Goal: Task Accomplishment & Management: Manage account settings

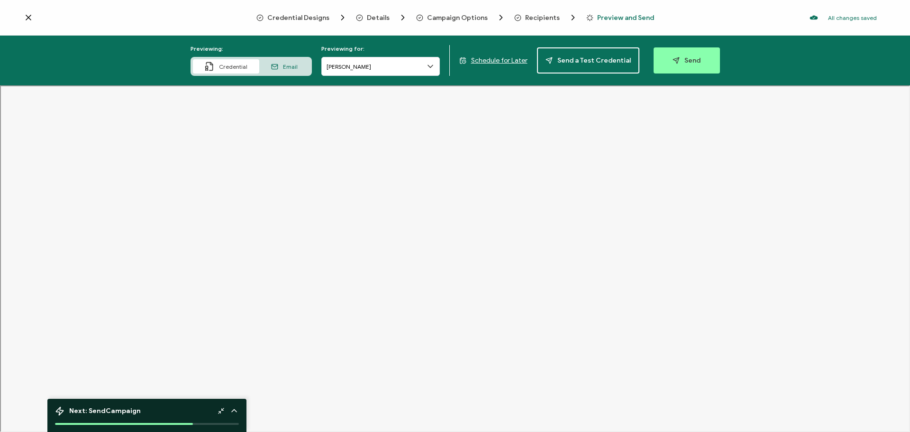
click at [32, 18] on icon at bounding box center [28, 17] width 9 height 9
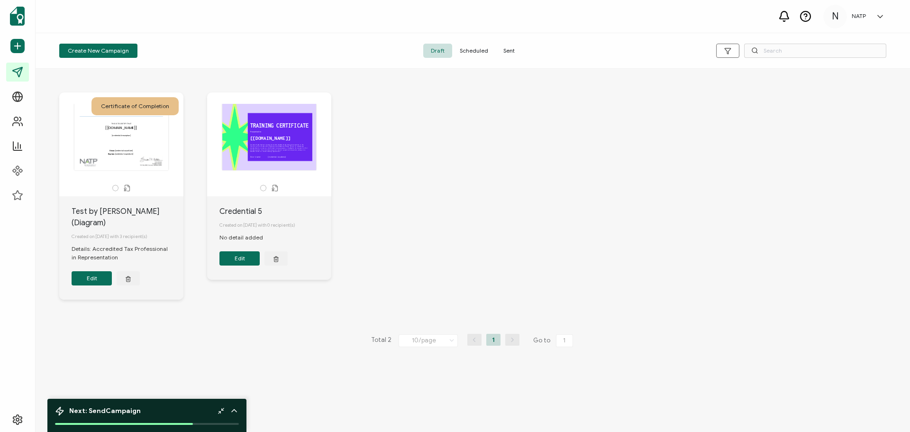
click at [875, 22] on div "N NATP N Diagram [EMAIL_ADDRESS][DOMAIN_NAME] ID: 70652902 N NATP Create Organi…" at bounding box center [857, 17] width 66 height 24
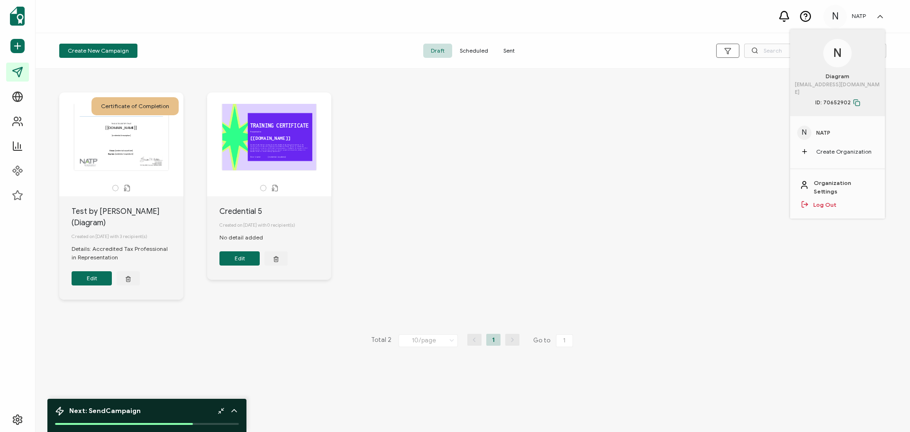
click at [838, 169] on div "Organization Settings Log Out" at bounding box center [837, 193] width 95 height 49
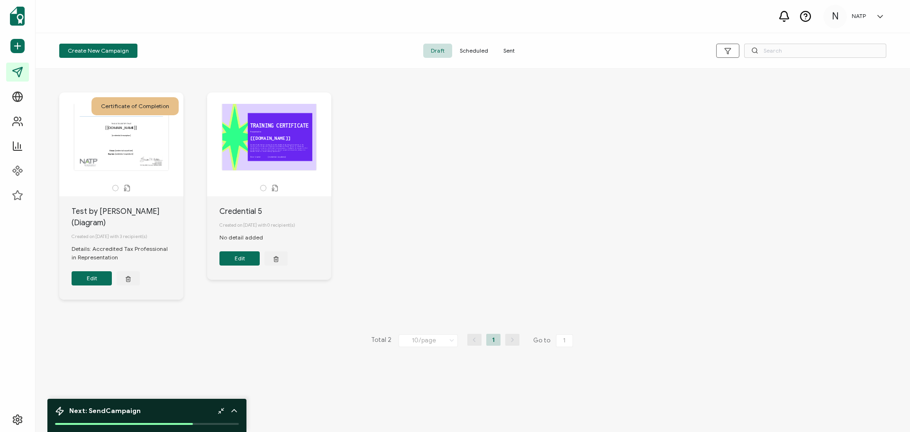
click at [874, 18] on link at bounding box center [878, 16] width 14 height 9
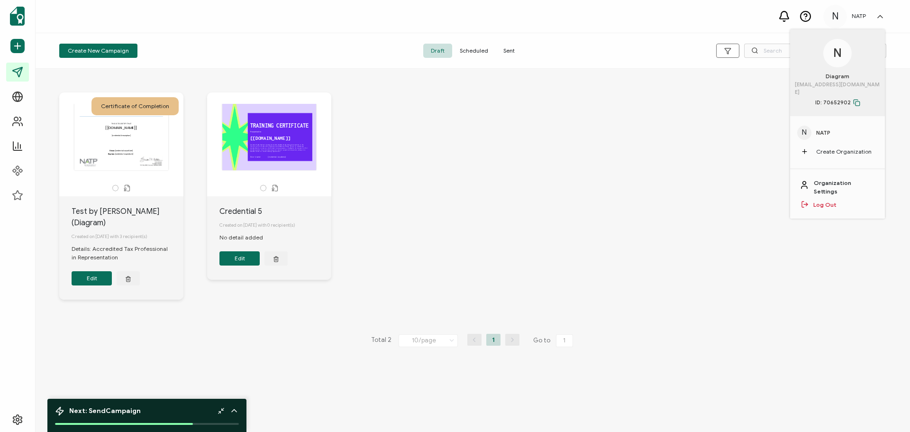
click at [833, 179] on link "Organization Settings" at bounding box center [845, 187] width 62 height 17
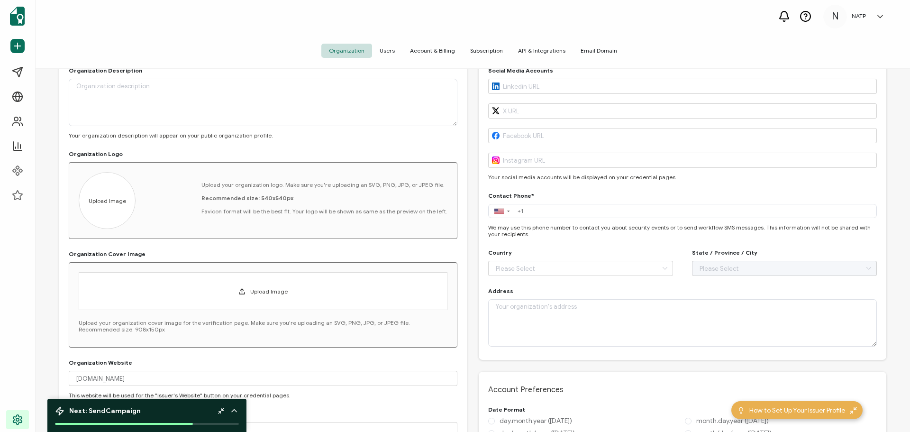
scroll to position [61, 0]
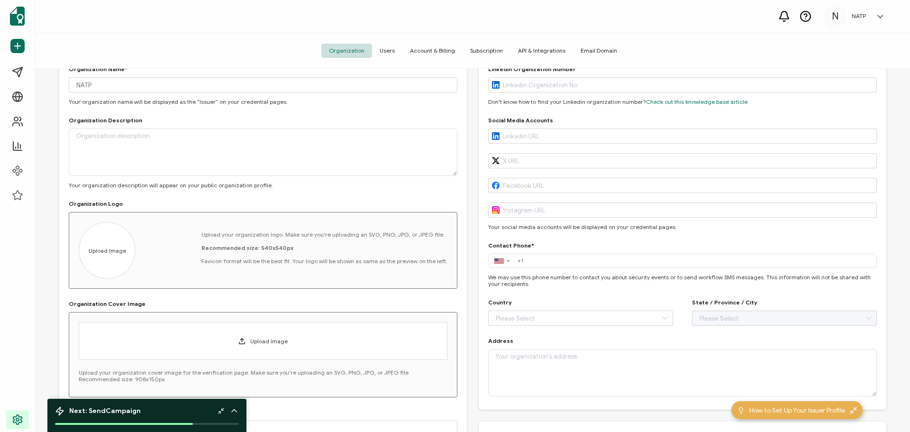
click at [554, 51] on span "API & Integrations" at bounding box center [542, 51] width 63 height 14
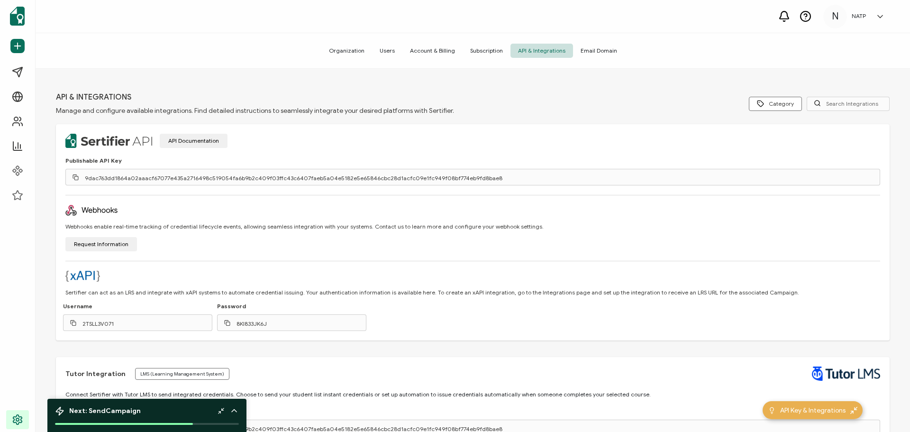
click at [481, 50] on span "Subscription" at bounding box center [487, 51] width 48 height 14
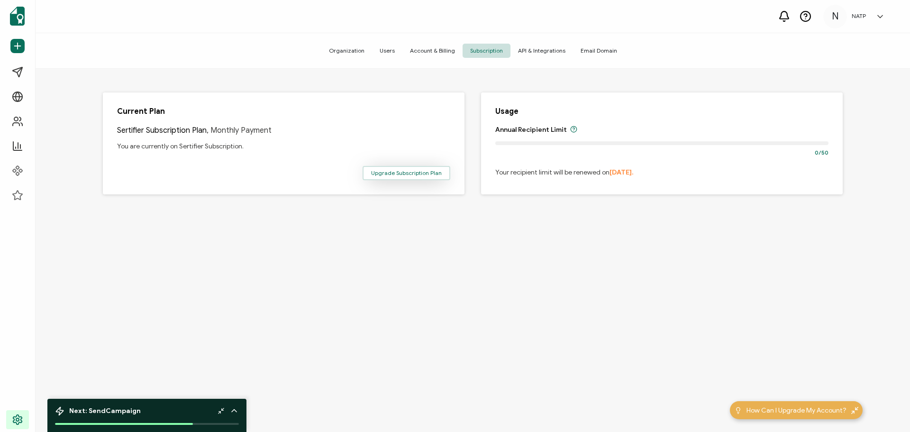
click at [407, 175] on span "Upgrade Subscription Plan" at bounding box center [406, 173] width 71 height 6
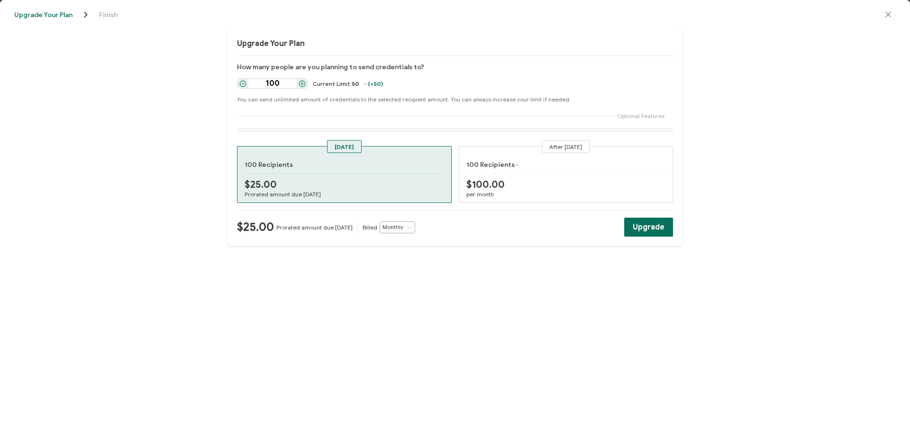
click at [57, 12] on span "Upgrade Your Plan" at bounding box center [43, 14] width 58 height 7
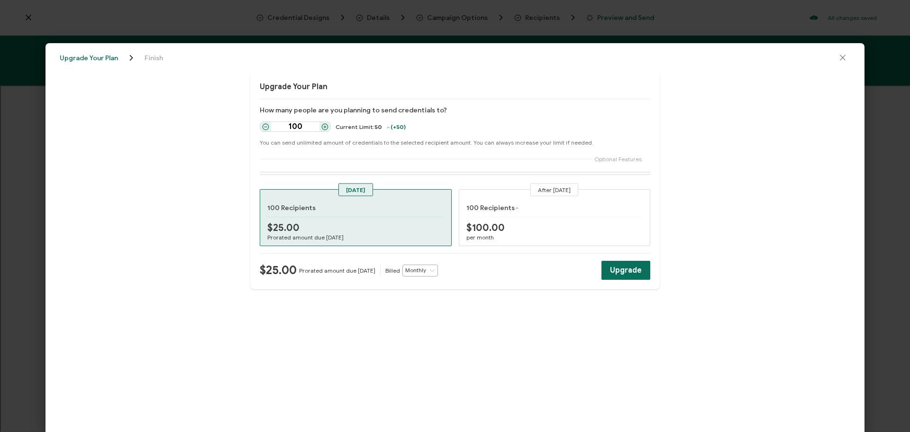
click at [843, 56] on icon "close drawer" at bounding box center [842, 57] width 9 height 9
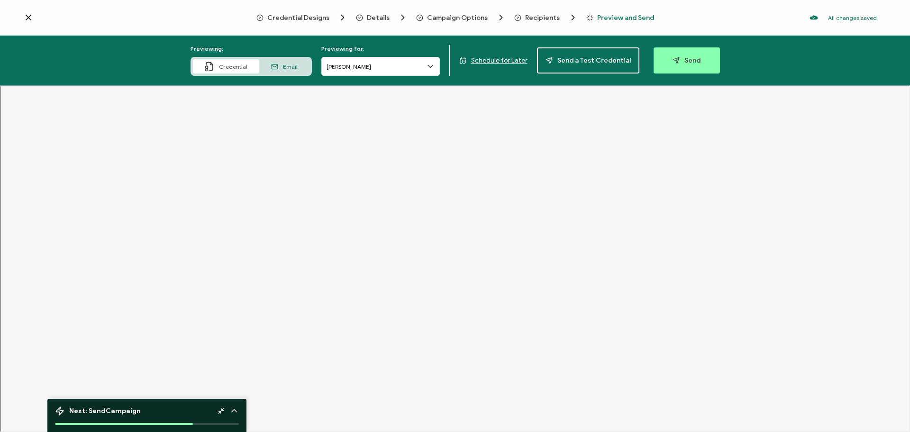
click at [26, 13] on icon at bounding box center [28, 17] width 9 height 9
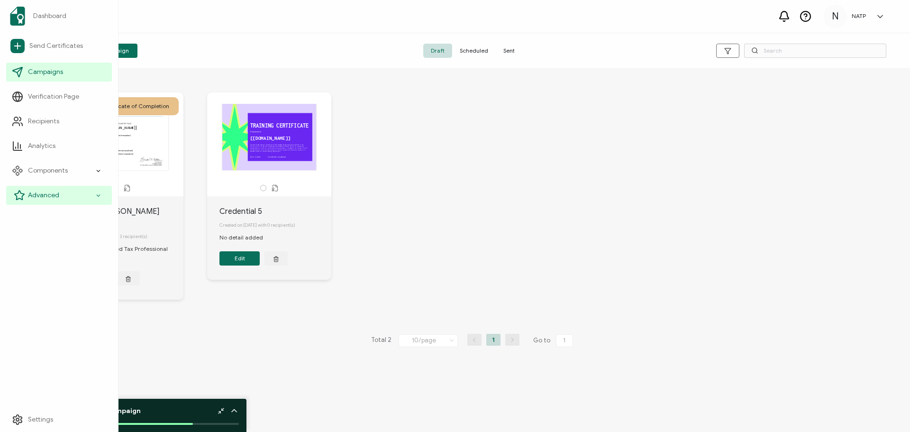
click at [38, 189] on div "Advanced" at bounding box center [59, 195] width 106 height 19
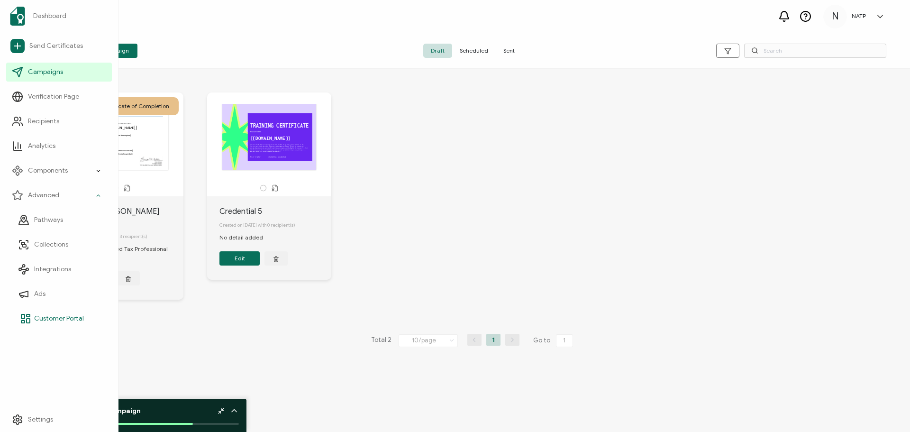
click at [69, 313] on link "Customer Portal" at bounding box center [62, 318] width 100 height 19
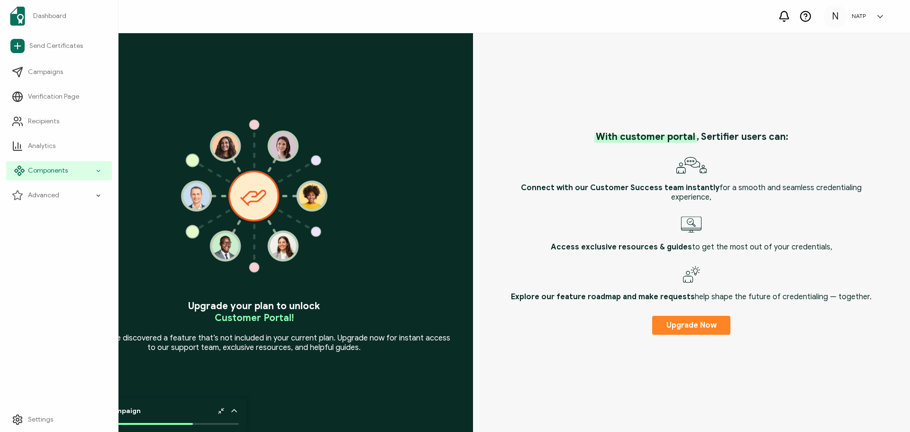
click at [59, 169] on span "Components" at bounding box center [48, 170] width 40 height 9
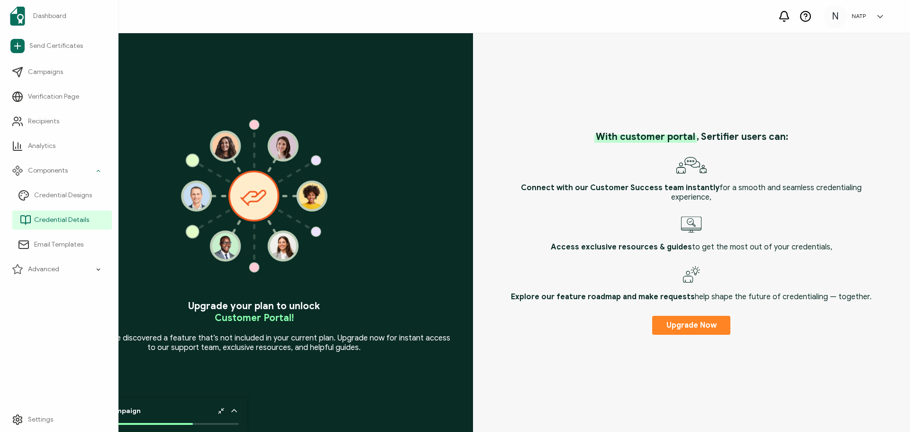
click at [70, 217] on span "Credential Details" at bounding box center [61, 219] width 55 height 9
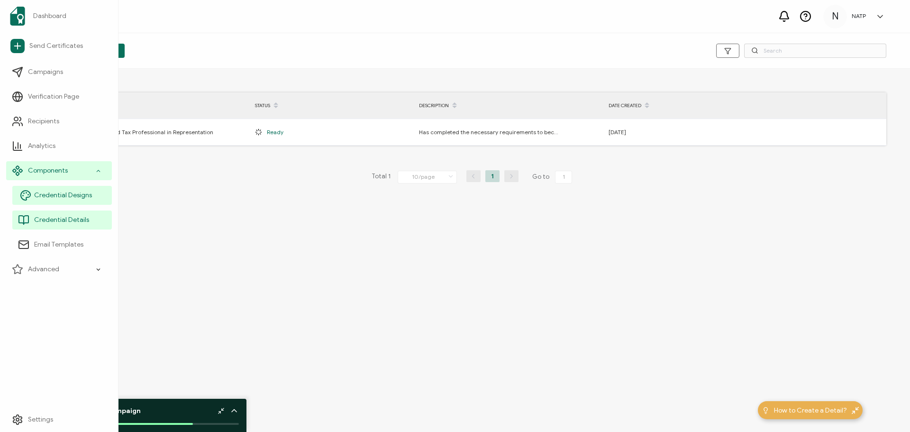
click at [72, 198] on span "Credential Designs" at bounding box center [63, 195] width 58 height 9
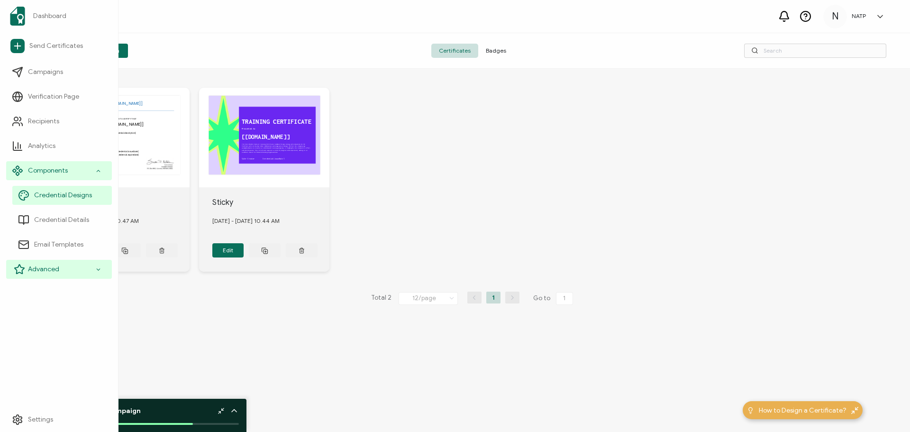
click at [64, 262] on div "Advanced" at bounding box center [59, 269] width 106 height 19
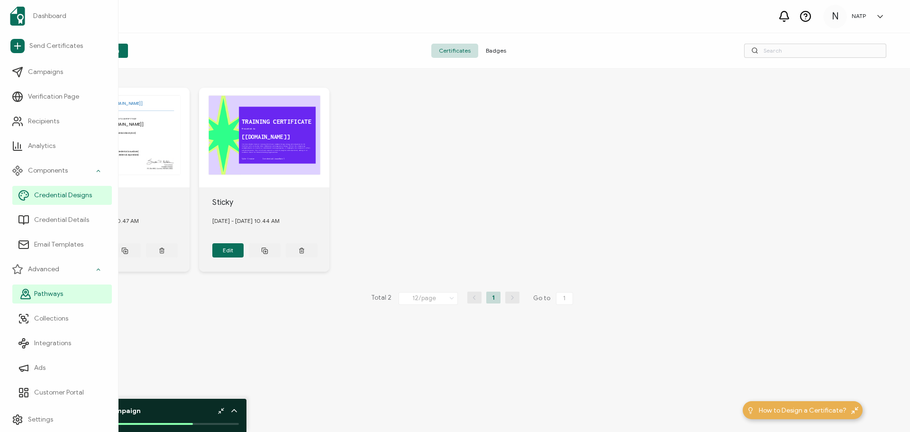
click at [66, 294] on link "Pathways" at bounding box center [62, 293] width 100 height 19
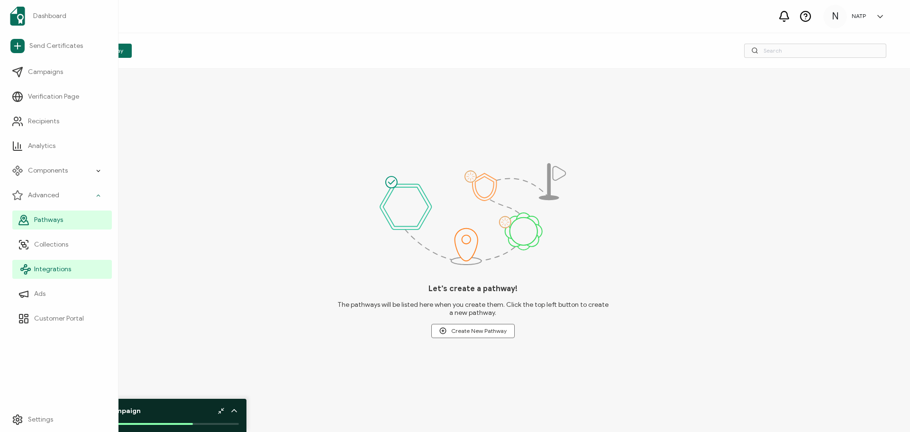
click at [64, 268] on span "Integrations" at bounding box center [52, 269] width 37 height 9
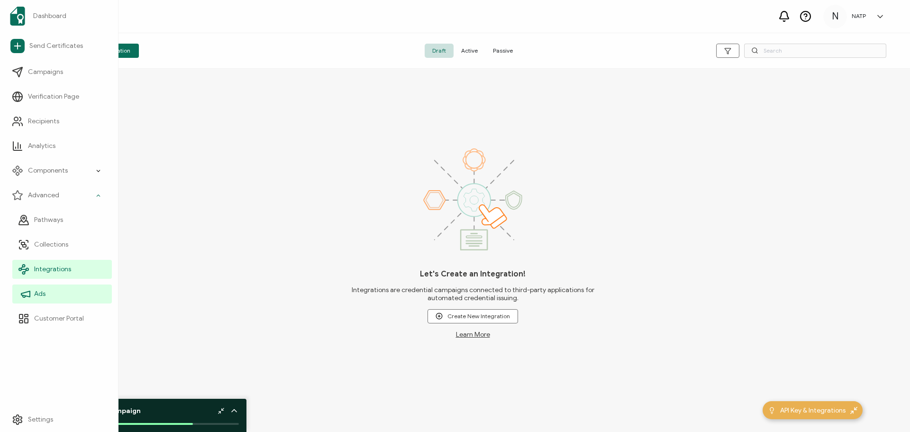
click at [45, 290] on span "Ads" at bounding box center [39, 293] width 11 height 9
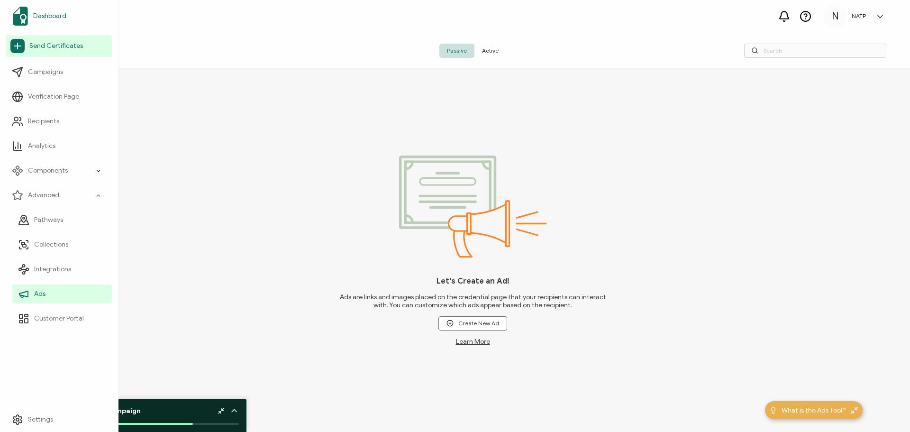
click at [49, 19] on span "Dashboard" at bounding box center [49, 15] width 33 height 9
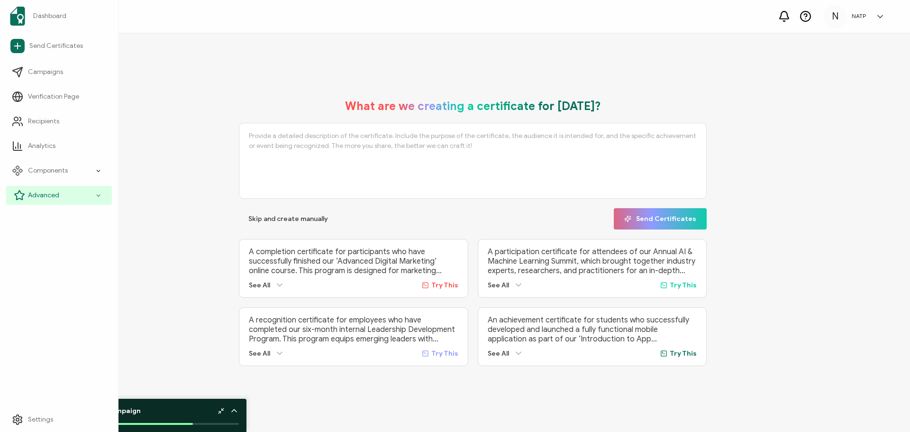
click at [68, 198] on div "Advanced" at bounding box center [59, 195] width 106 height 19
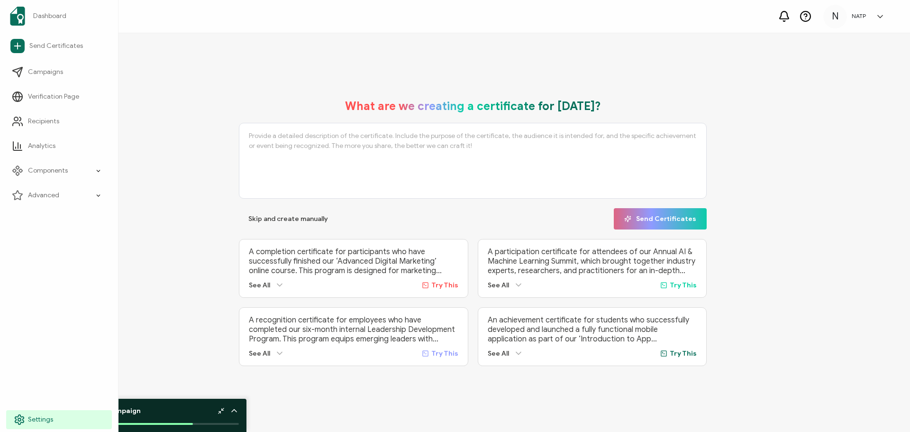
click at [18, 414] on icon at bounding box center [19, 419] width 11 height 11
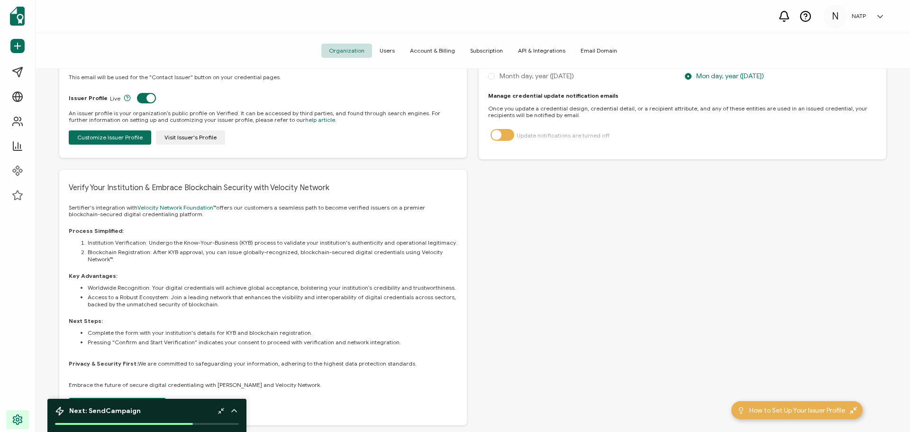
scroll to position [488, 0]
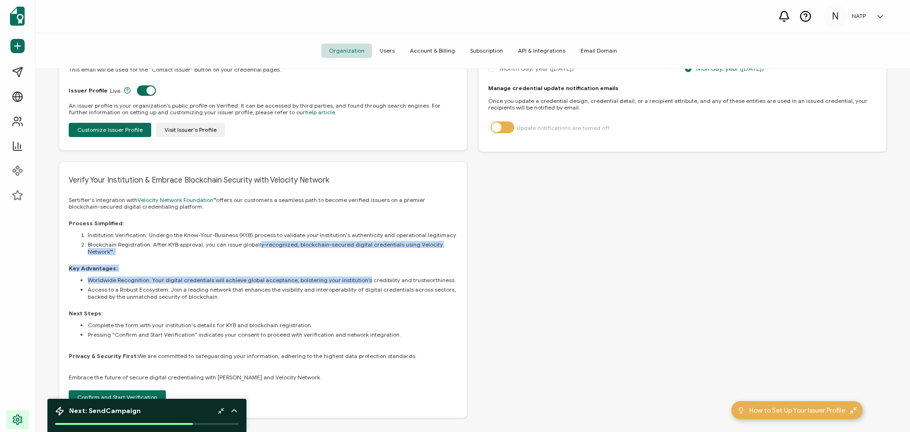
drag, startPoint x: 254, startPoint y: 239, endPoint x: 257, endPoint y: 259, distance: 20.2
click at [257, 259] on div "Process Simplified: Institution Verification: Undergo the Know-Your-Business (K…" at bounding box center [263, 305] width 389 height 171
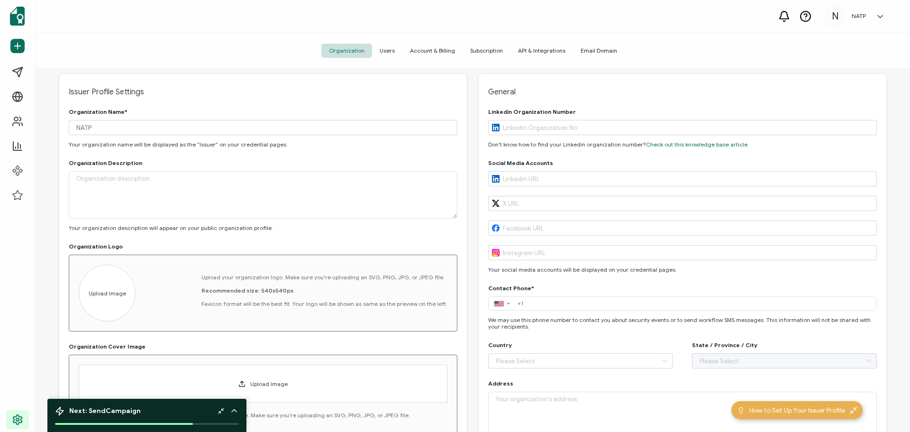
scroll to position [0, 0]
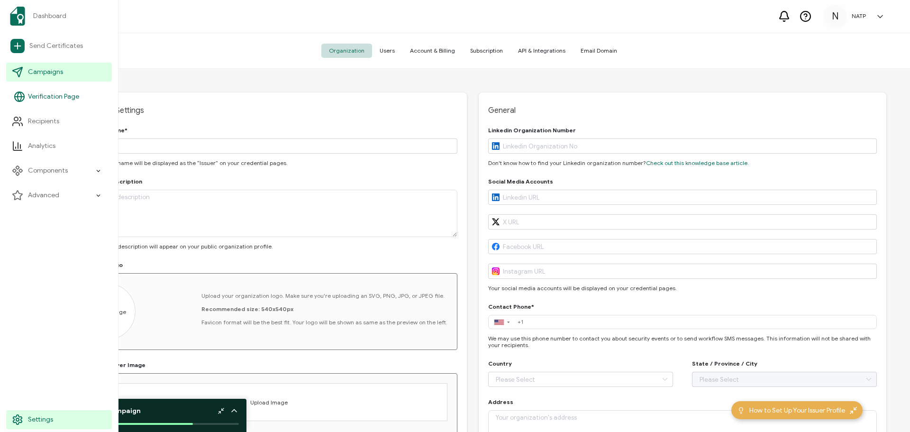
drag, startPoint x: 42, startPoint y: 69, endPoint x: 54, endPoint y: 85, distance: 19.7
click at [42, 69] on span "Campaigns" at bounding box center [45, 71] width 35 height 9
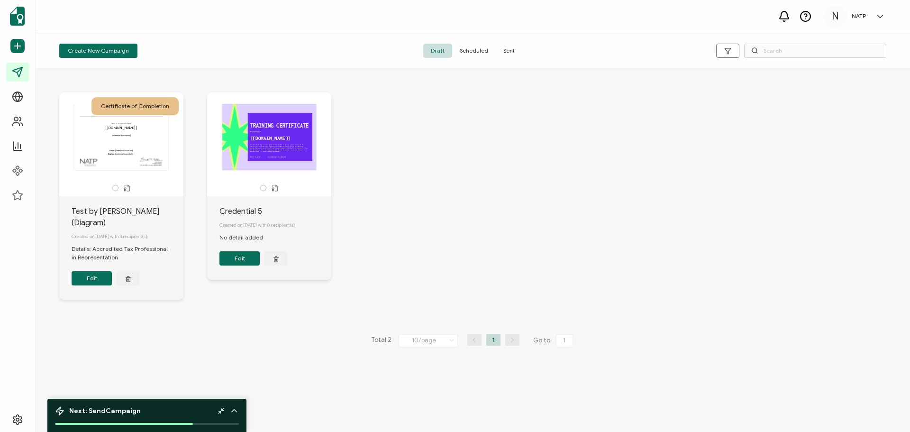
click at [130, 140] on div "The recipient’s full name, which will be automatically filled based on the info…" at bounding box center [122, 137] width 100 height 66
click at [779, 18] on icon at bounding box center [784, 16] width 12 height 12
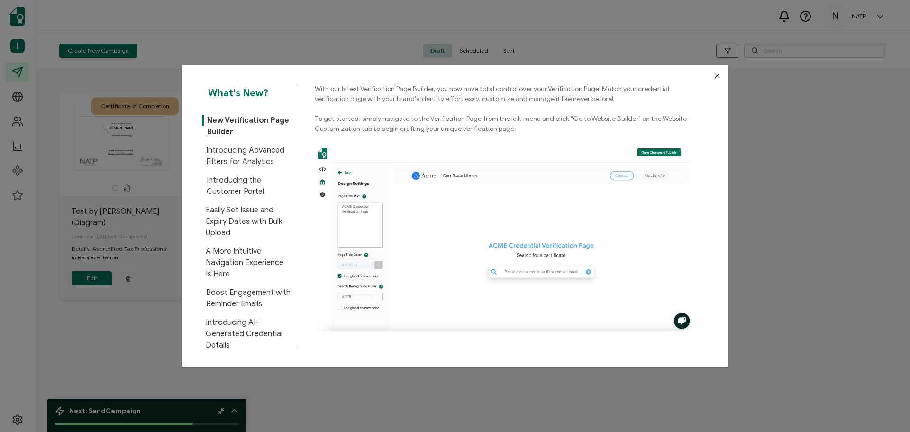
click at [716, 72] on icon "Close" at bounding box center [718, 76] width 8 height 8
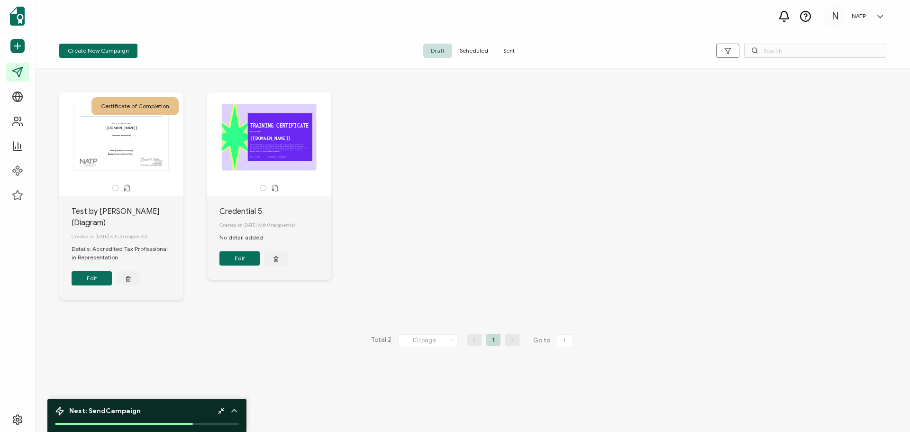
click at [808, 18] on icon at bounding box center [806, 16] width 12 height 12
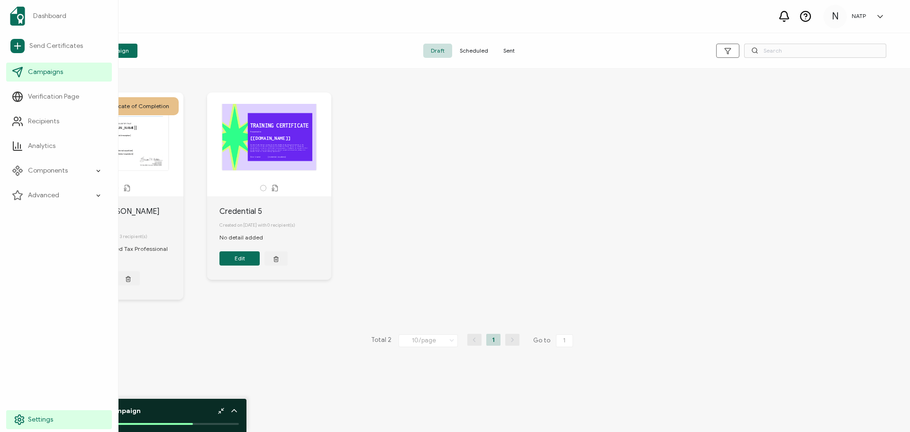
click at [19, 421] on circle at bounding box center [19, 419] width 3 height 3
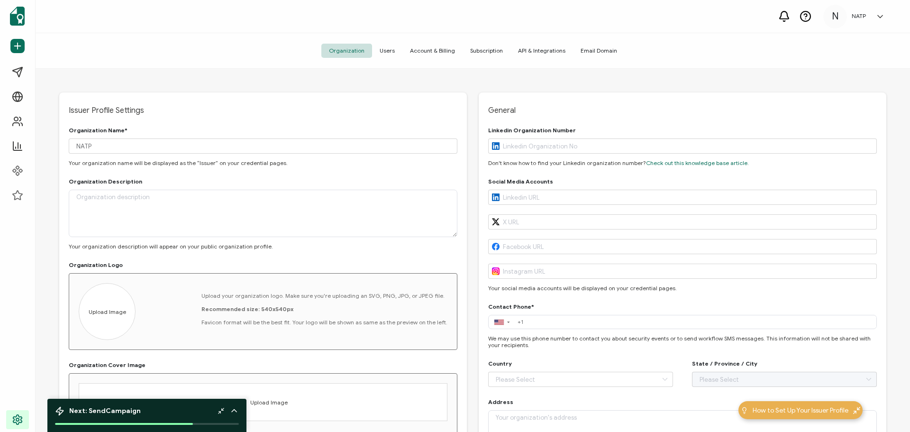
click at [542, 49] on span "API & Integrations" at bounding box center [542, 51] width 63 height 14
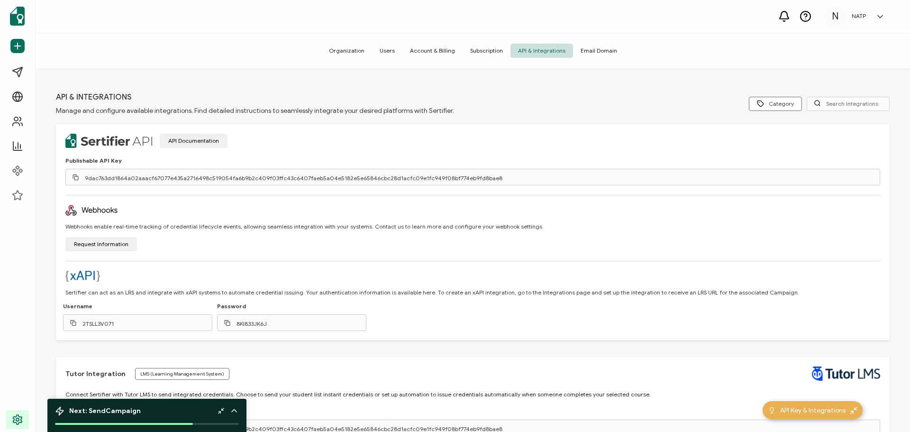
click at [297, 141] on div "API Documentation" at bounding box center [472, 141] width 815 height 14
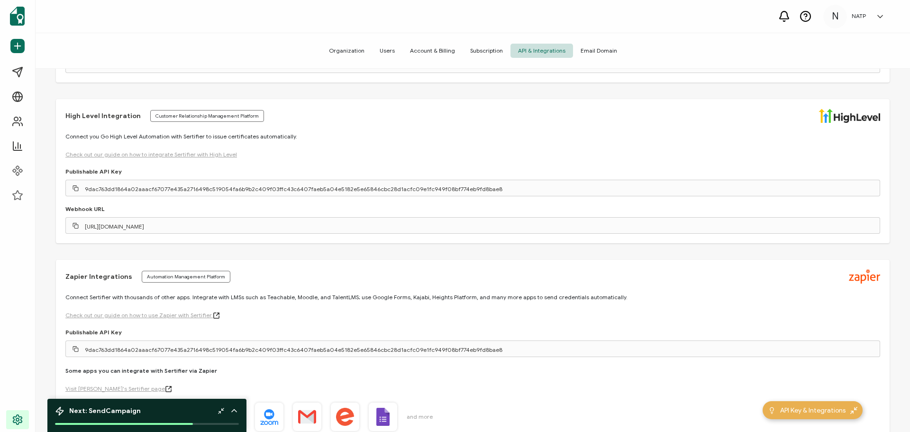
scroll to position [1189, 0]
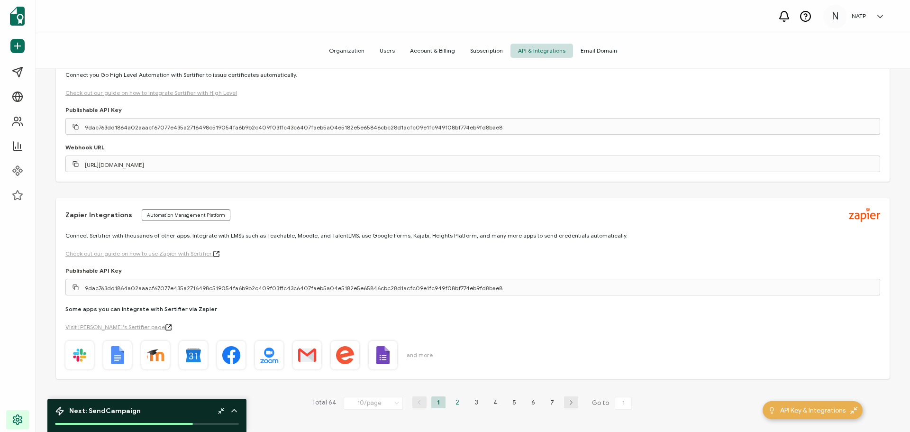
click at [455, 404] on li "2" at bounding box center [457, 402] width 14 height 12
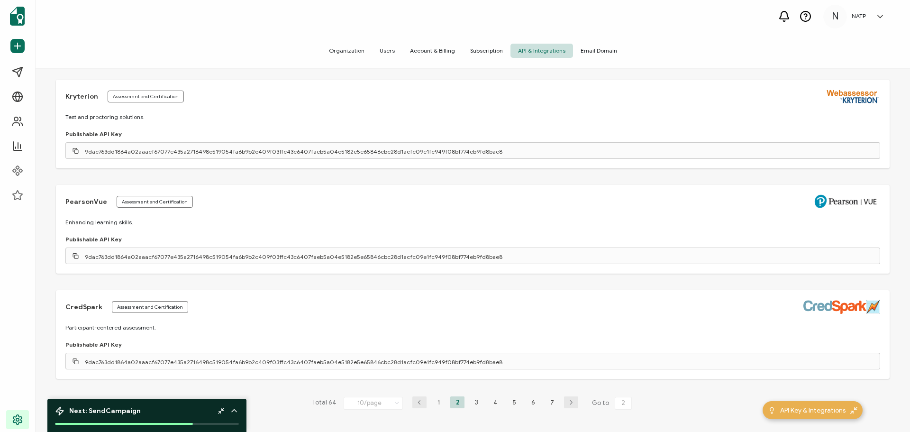
scroll to position [1094, 0]
click at [473, 402] on li "3" at bounding box center [476, 402] width 14 height 12
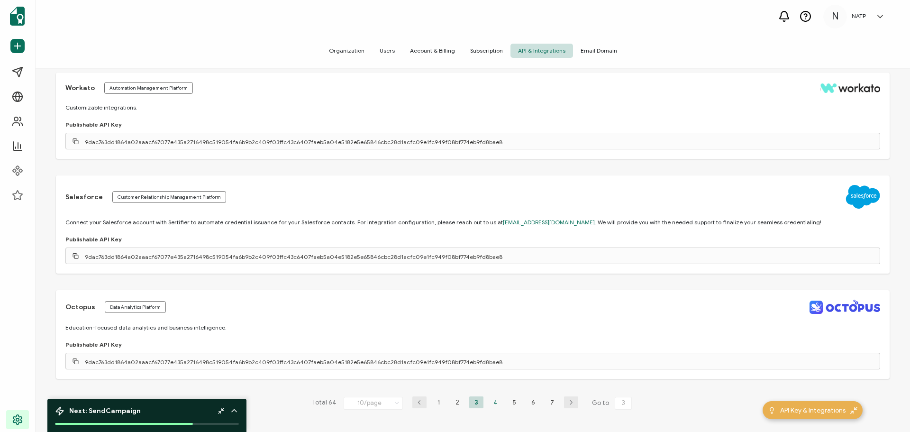
click at [494, 402] on li "4" at bounding box center [495, 402] width 14 height 12
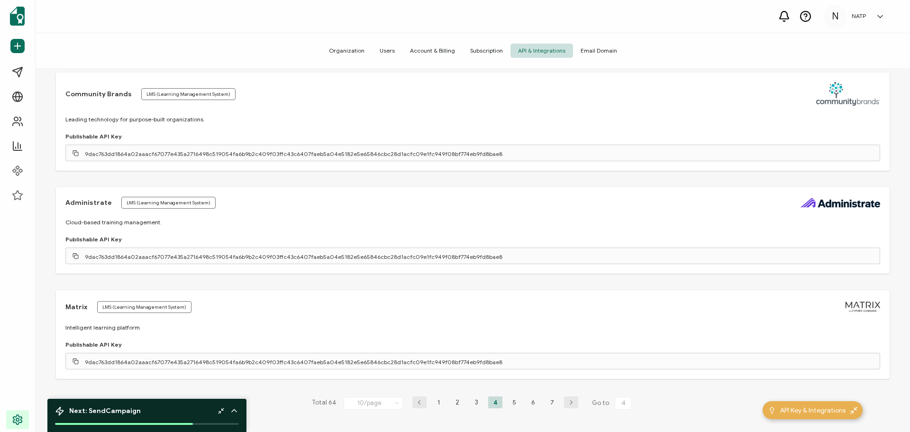
scroll to position [1026, 0]
click at [508, 402] on li "5" at bounding box center [514, 402] width 14 height 12
type input "5"
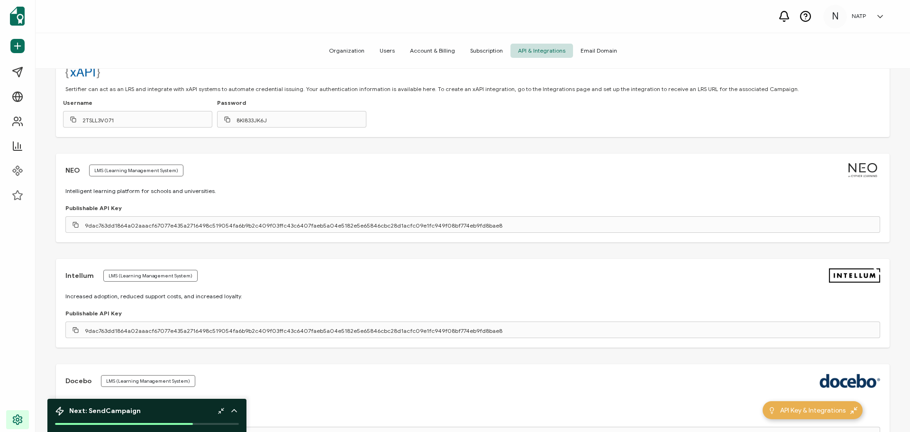
scroll to position [0, 0]
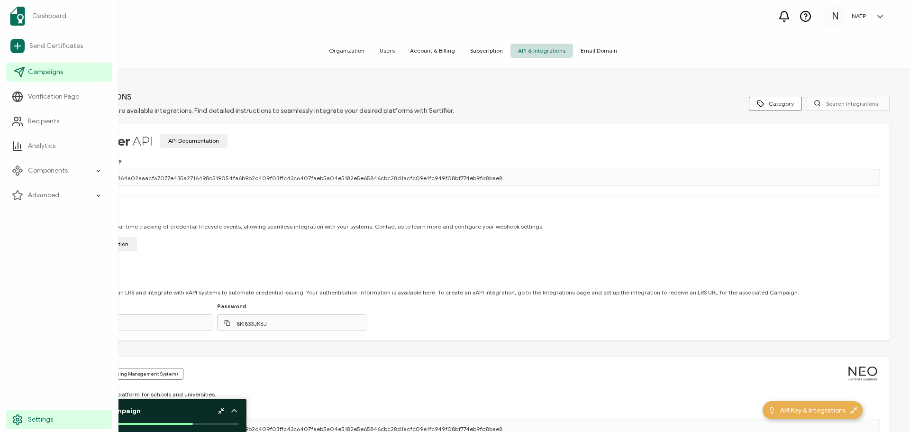
click at [80, 70] on link "Campaigns" at bounding box center [59, 72] width 106 height 19
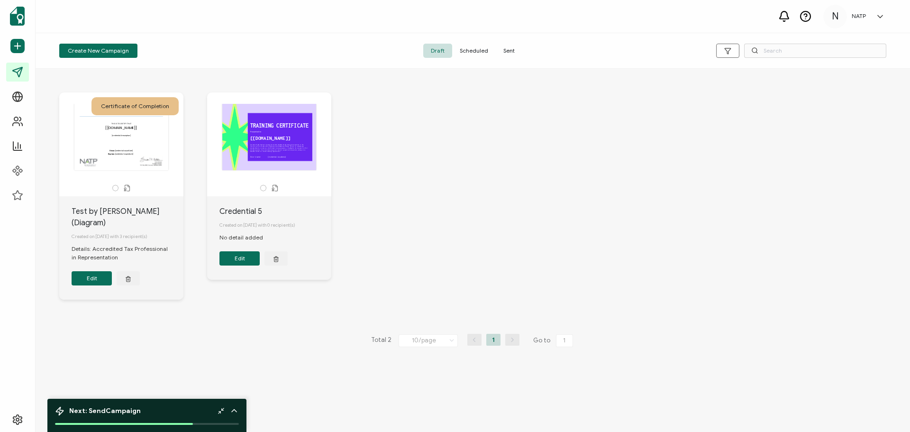
click at [881, 14] on icon at bounding box center [880, 16] width 9 height 9
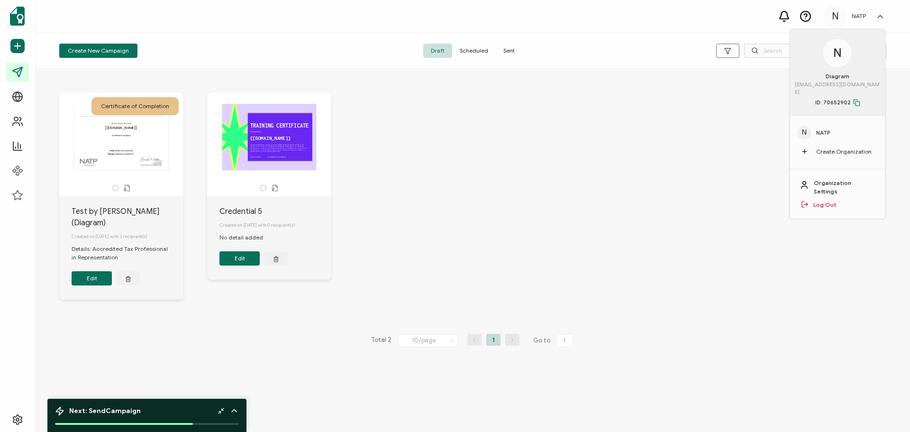
click at [836, 12] on span "N" at bounding box center [835, 16] width 7 height 14
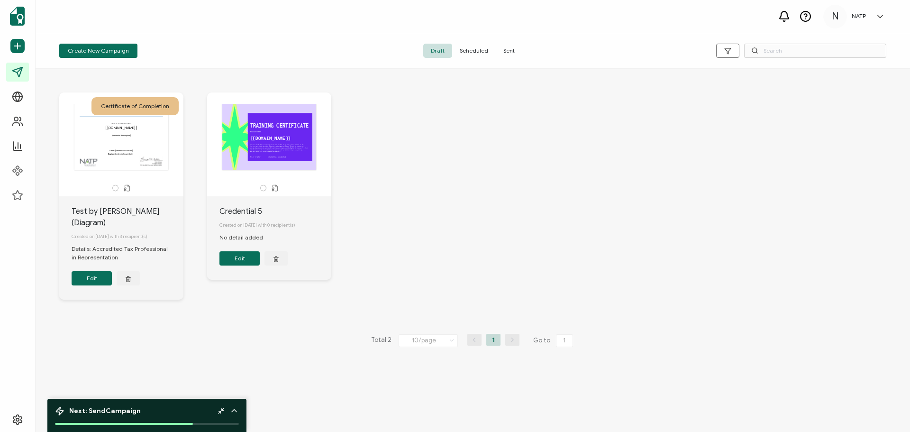
click at [834, 17] on span "N" at bounding box center [835, 16] width 7 height 14
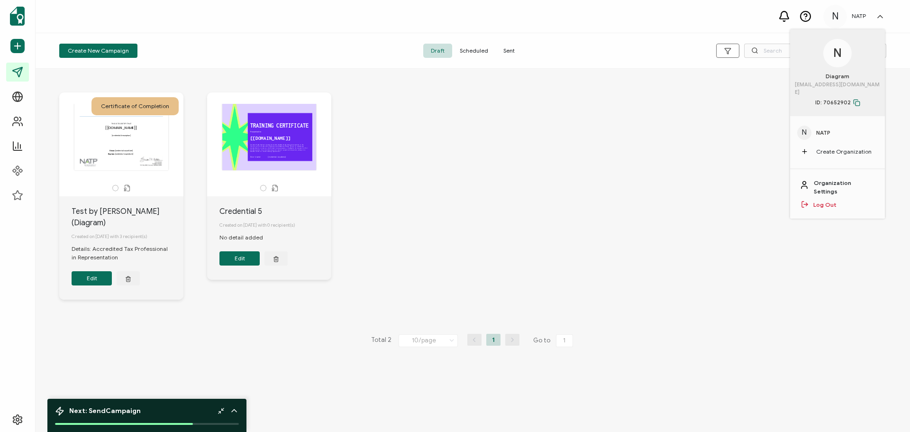
click at [835, 179] on link "Organization Settings" at bounding box center [845, 187] width 62 height 17
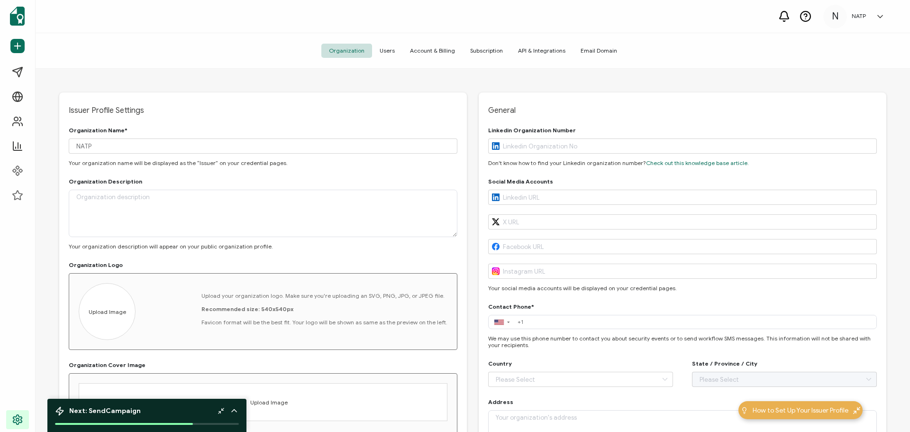
click at [549, 49] on span "API & Integrations" at bounding box center [542, 51] width 63 height 14
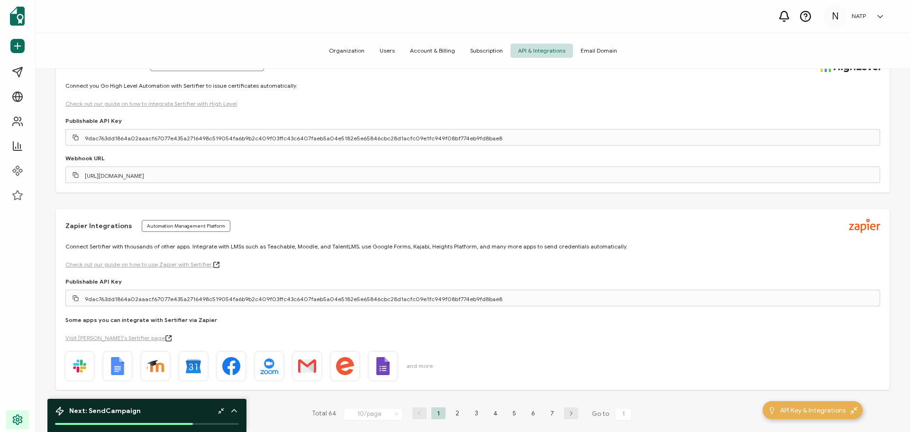
scroll to position [1189, 0]
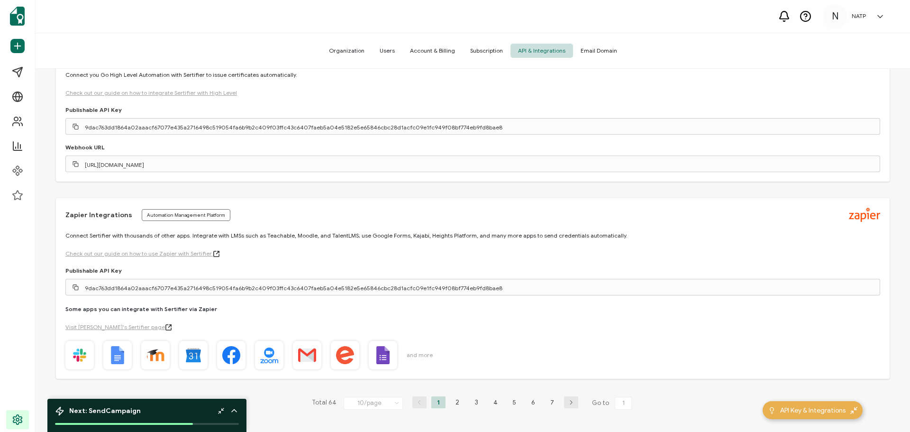
click at [416, 352] on span "and more" at bounding box center [420, 355] width 26 height 9
click at [417, 356] on span "and more" at bounding box center [420, 355] width 26 height 9
click at [428, 356] on span "and more" at bounding box center [420, 355] width 26 height 9
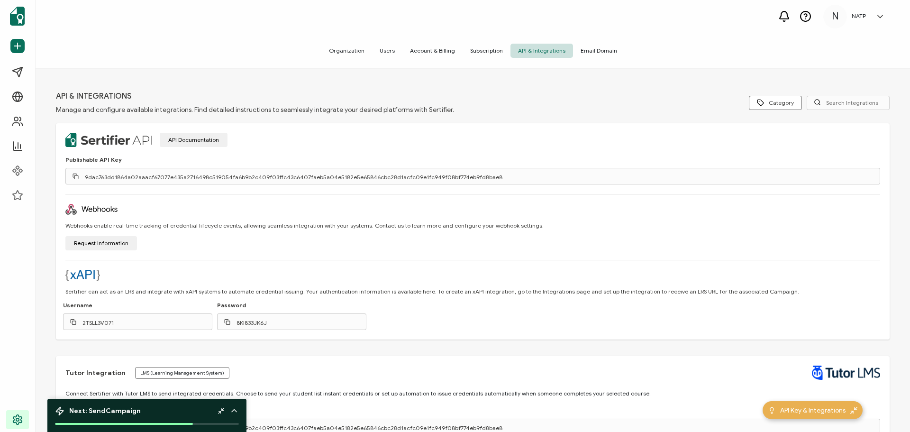
scroll to position [0, 0]
click at [191, 141] on button "API Documentation" at bounding box center [194, 141] width 68 height 14
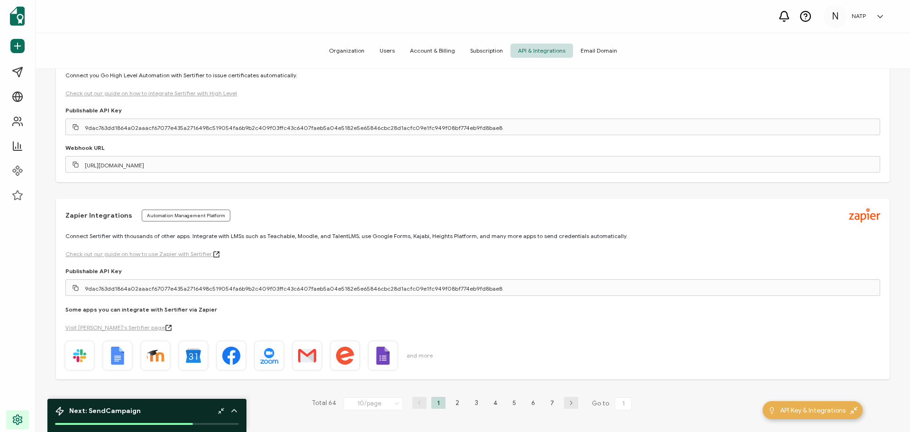
scroll to position [1189, 0]
click at [669, 406] on div "Api & Integrations Manage and configure available integrations. Find detailed i…" at bounding box center [473, 252] width 875 height 366
click at [808, 12] on circle at bounding box center [806, 16] width 10 height 10
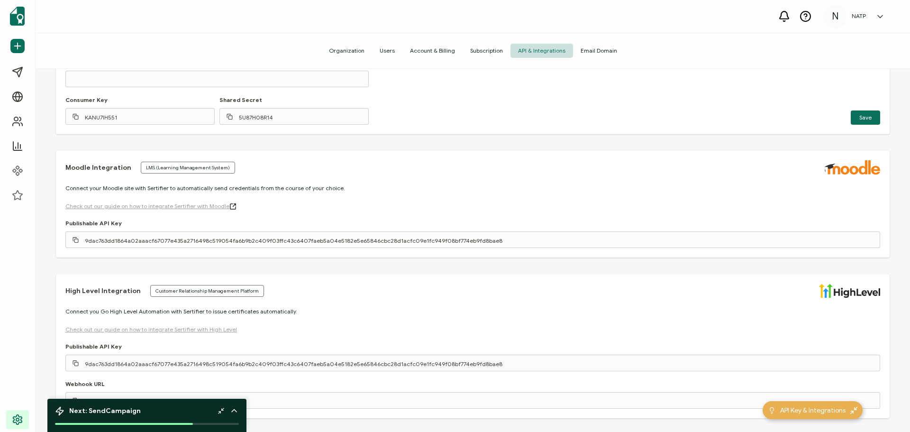
scroll to position [952, 0]
click at [805, 18] on icon at bounding box center [806, 16] width 12 height 12
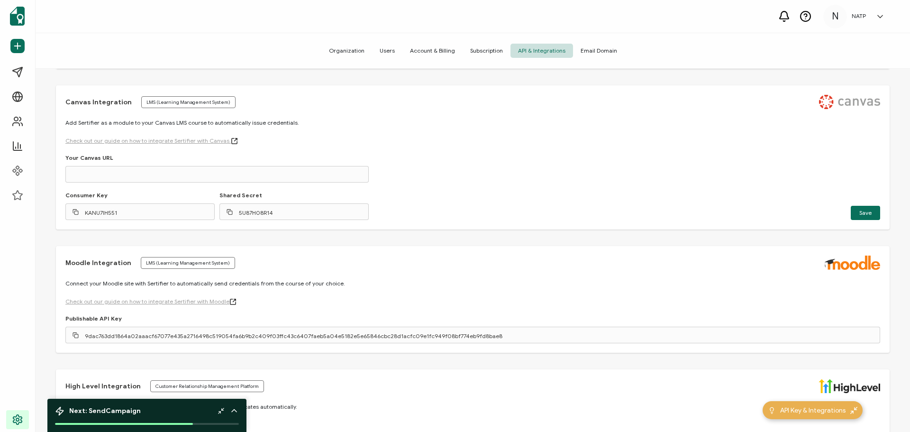
click at [435, 47] on span "Account & Billing" at bounding box center [433, 51] width 60 height 14
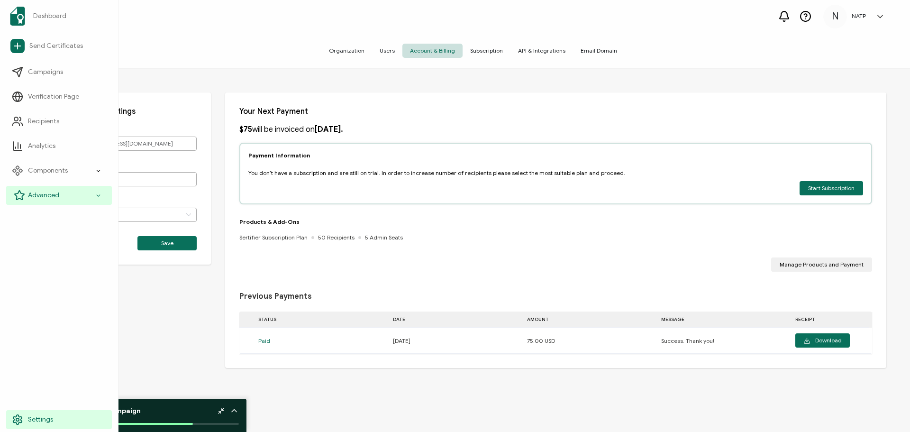
click at [62, 193] on div "Advanced" at bounding box center [59, 195] width 106 height 19
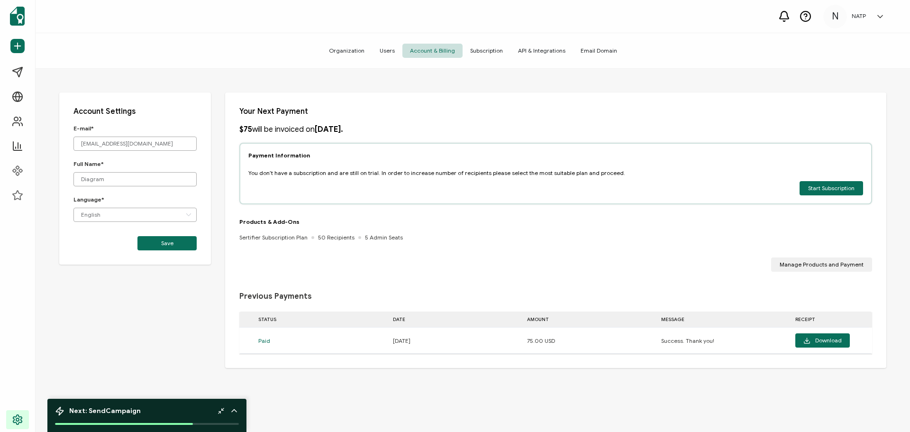
click at [862, 18] on h5 "NATP" at bounding box center [859, 16] width 14 height 7
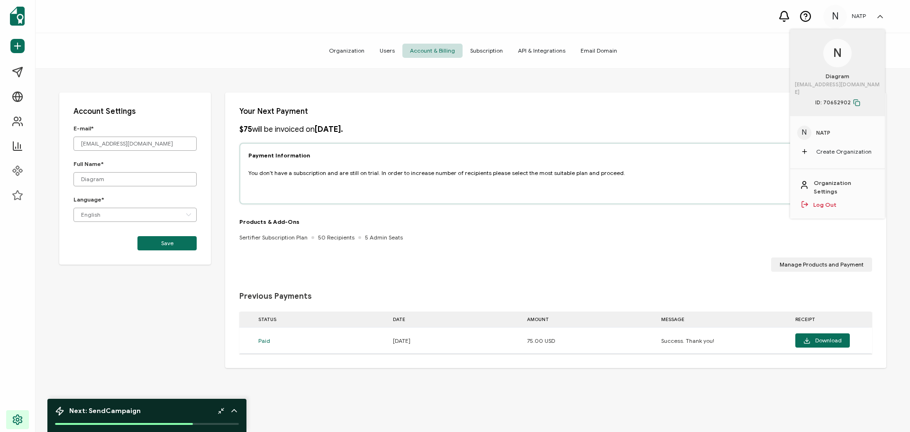
click at [861, 13] on h5 "NATP" at bounding box center [859, 16] width 14 height 7
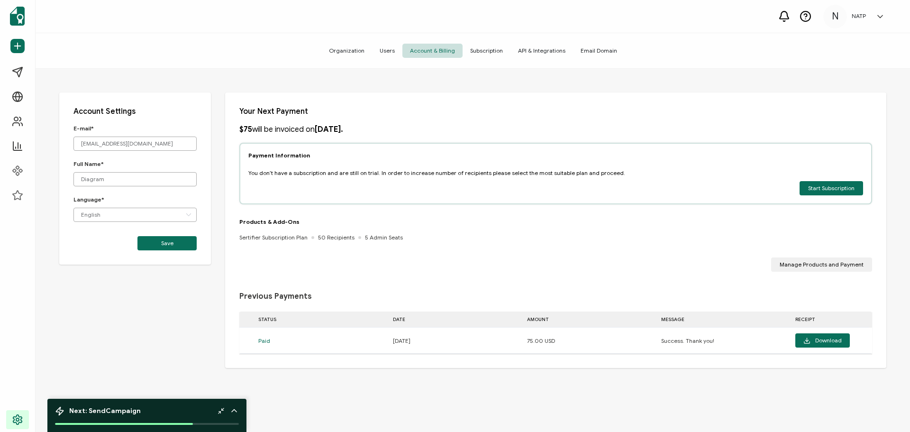
click at [860, 20] on div "N NATP N Diagram [EMAIL_ADDRESS][DOMAIN_NAME] ID: 70652902 N NATP Create Organi…" at bounding box center [857, 17] width 66 height 24
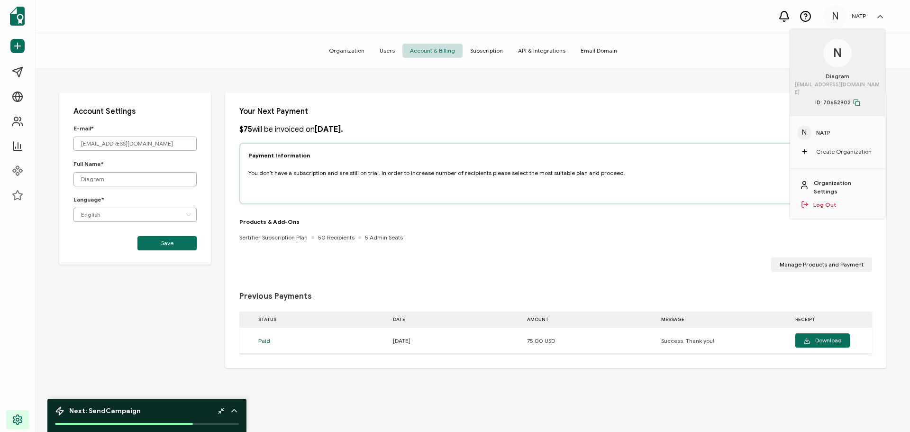
click at [825, 179] on link "Organization Settings" at bounding box center [845, 187] width 62 height 17
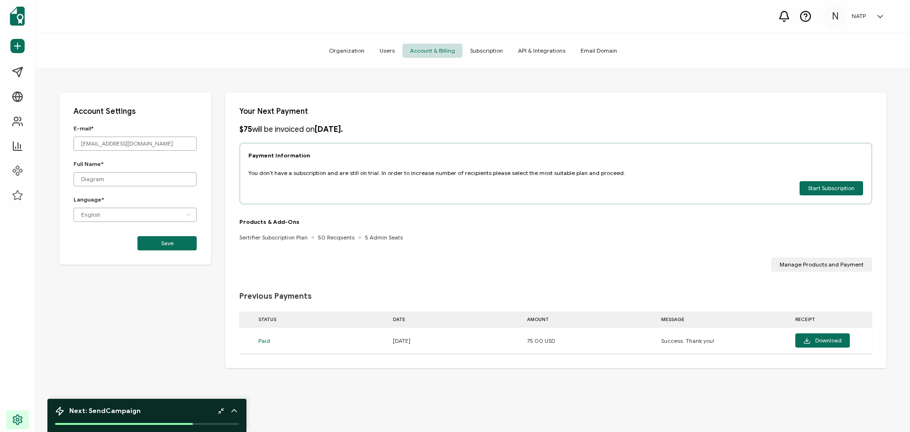
click at [862, 11] on div "N NATP N Diagram [EMAIL_ADDRESS][DOMAIN_NAME] ID: 70652902 N NATP Create Organi…" at bounding box center [857, 17] width 66 height 24
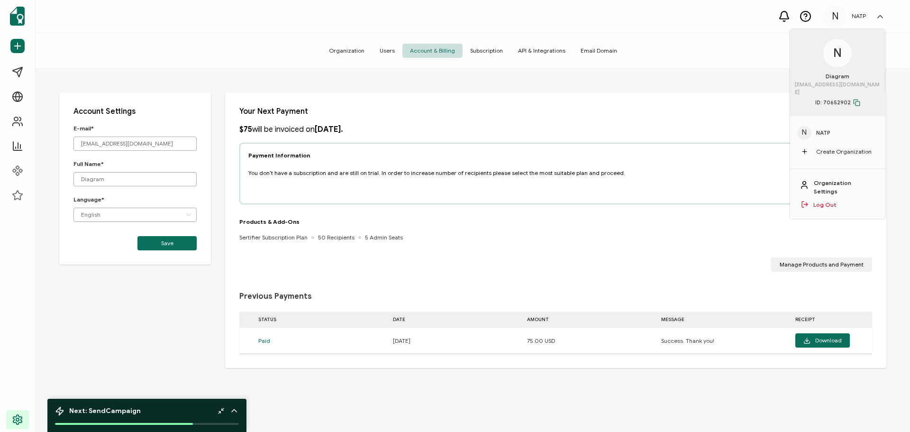
click at [834, 179] on link "Organization Settings" at bounding box center [845, 187] width 62 height 17
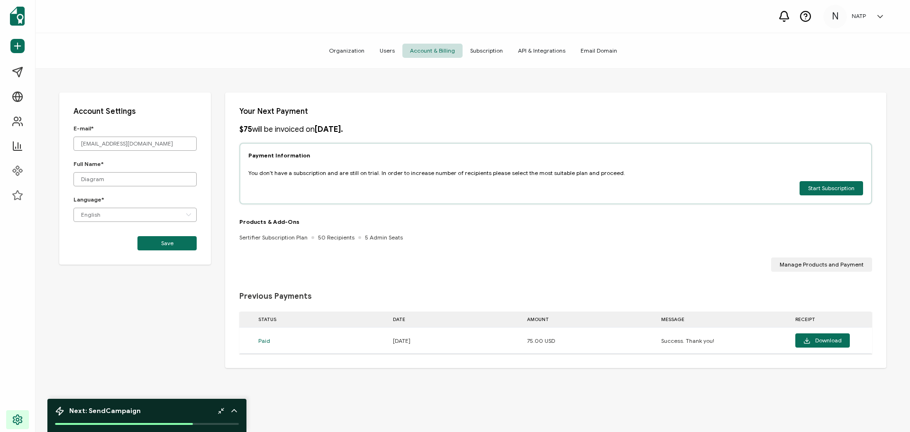
click at [838, 15] on span "N" at bounding box center [835, 16] width 7 height 14
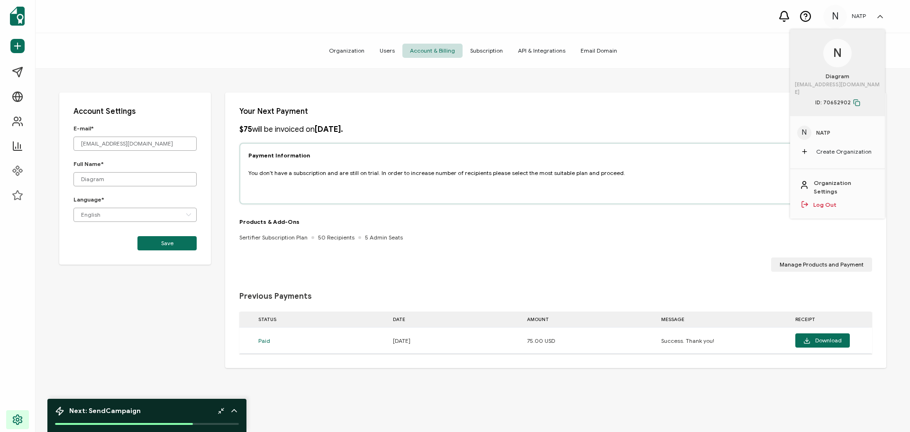
click at [805, 17] on icon at bounding box center [806, 16] width 12 height 12
drag, startPoint x: 528, startPoint y: 48, endPoint x: 523, endPoint y: 66, distance: 18.2
click at [528, 48] on span "API & Integrations" at bounding box center [542, 51] width 63 height 14
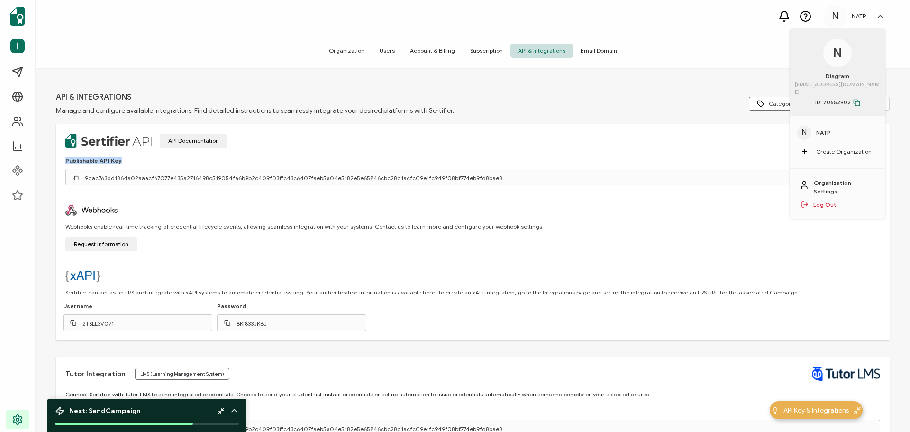
drag, startPoint x: 128, startPoint y: 158, endPoint x: 53, endPoint y: 158, distance: 74.9
click at [53, 158] on div "Api & Integrations Manage and configure available integrations. Find detailed i…" at bounding box center [473, 252] width 875 height 366
copy span "Publishable API Key"
click at [63, 94] on h1 "Api & Integrations" at bounding box center [94, 96] width 76 height 9
drag, startPoint x: 63, startPoint y: 94, endPoint x: 133, endPoint y: 96, distance: 70.7
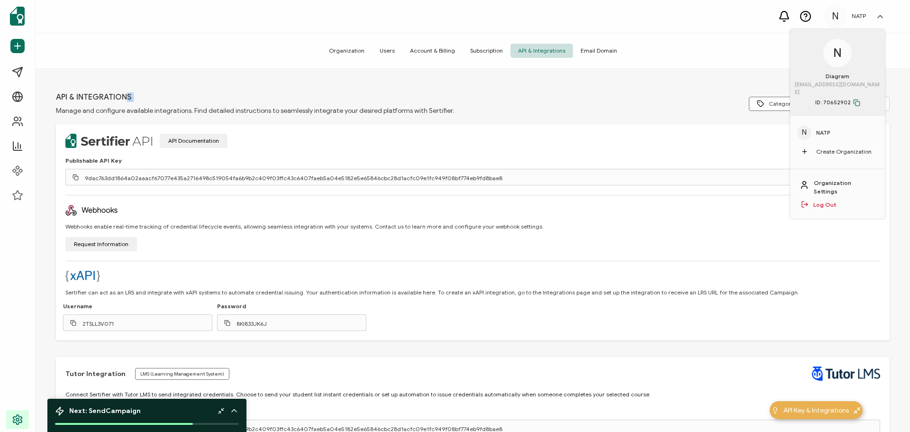
click at [133, 96] on div "Api & Integrations Manage and configure available integrations. Find detailed i…" at bounding box center [264, 103] width 417 height 22
copy div "Api & Integrations"
drag, startPoint x: 630, startPoint y: 68, endPoint x: 754, endPoint y: 61, distance: 124.9
click at [630, 68] on div "Organization Users Account & Billing Subscription API & Integrations Email Doma…" at bounding box center [473, 51] width 875 height 36
click at [680, 12] on div "N NATP N Diagram [EMAIL_ADDRESS][DOMAIN_NAME] ID: 70652902 N NATP Create Organi…" at bounding box center [473, 16] width 875 height 33
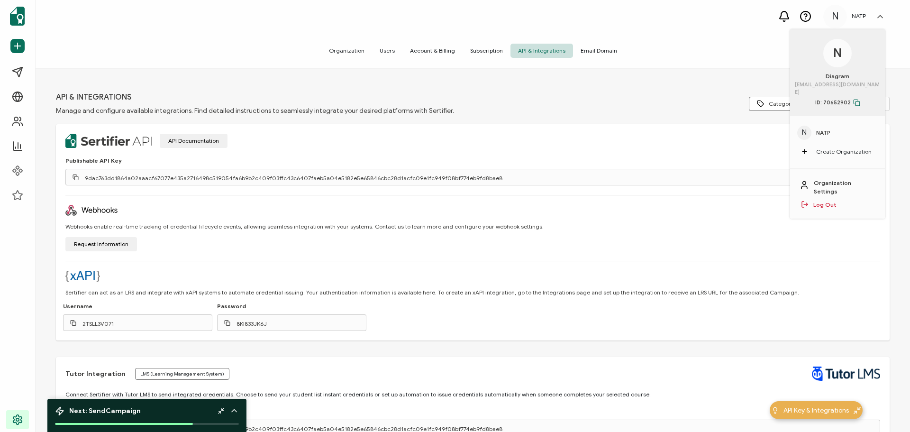
click at [571, 1] on div "N NATP N Diagram [EMAIL_ADDRESS][DOMAIN_NAME] ID: 70652902 N NATP Create Organi…" at bounding box center [473, 16] width 875 height 33
click at [800, 14] on div "N NATP N Diagram [EMAIL_ADDRESS][DOMAIN_NAME] ID: 70652902 N NATP Create Organi…" at bounding box center [473, 16] width 875 height 33
click at [804, 16] on icon at bounding box center [806, 16] width 12 height 12
click at [856, 14] on h5 "NATP" at bounding box center [859, 16] width 14 height 7
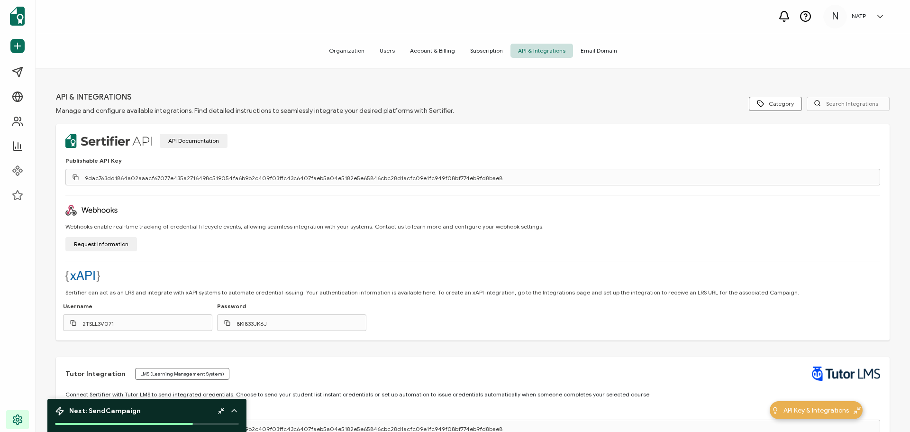
click at [857, 16] on h5 "NATP" at bounding box center [859, 16] width 14 height 7
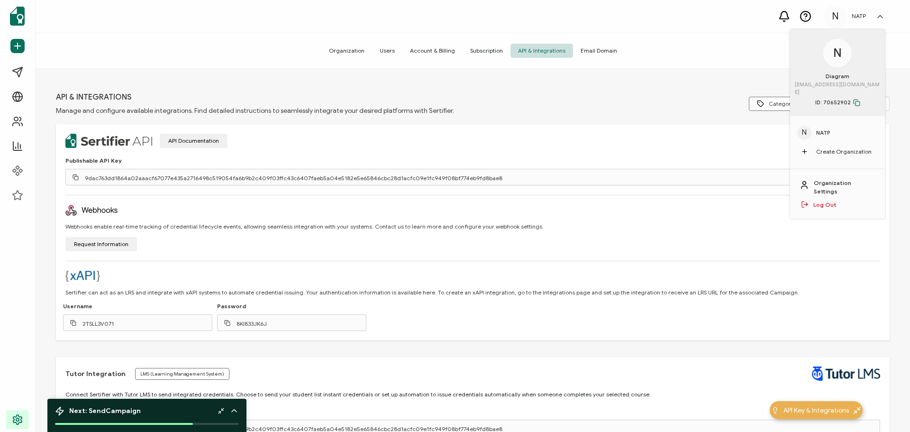
click at [856, 101] on rect at bounding box center [858, 103] width 4 height 4
